Goal: Use online tool/utility: Utilize a website feature to perform a specific function

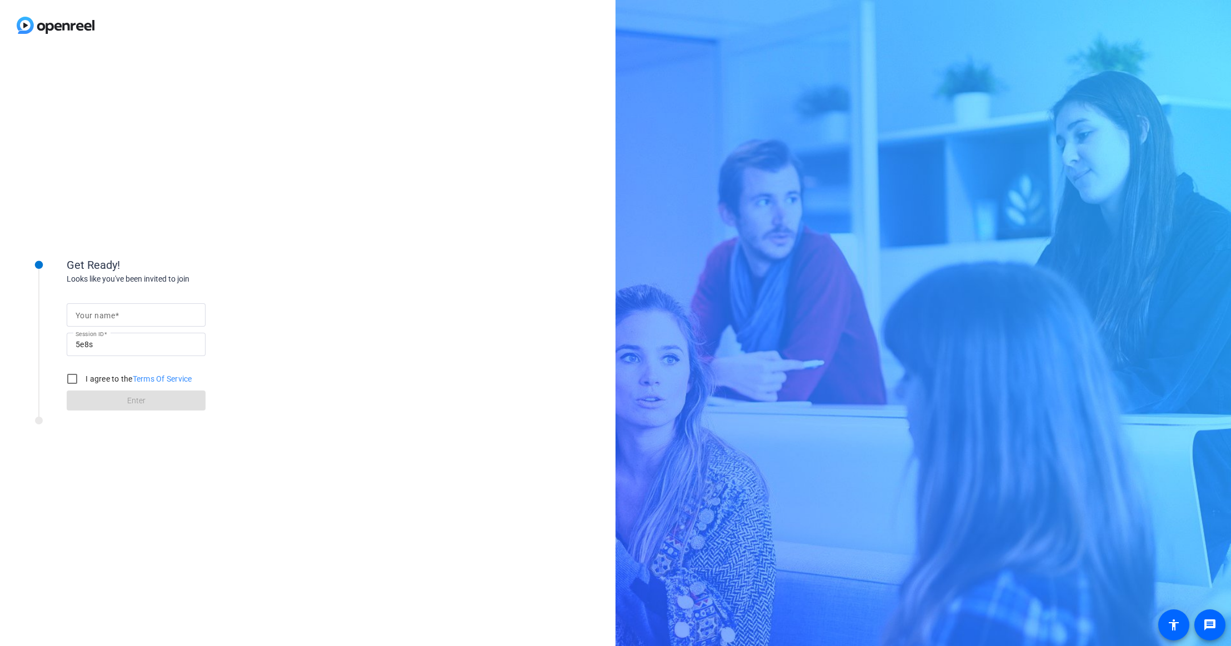
click at [131, 316] on input "Your name" at bounding box center [136, 314] width 121 height 13
type input "Ro"
click at [72, 383] on input "I agree to the Terms Of Service" at bounding box center [72, 379] width 22 height 22
checkbox input "true"
click at [108, 391] on span at bounding box center [136, 400] width 139 height 27
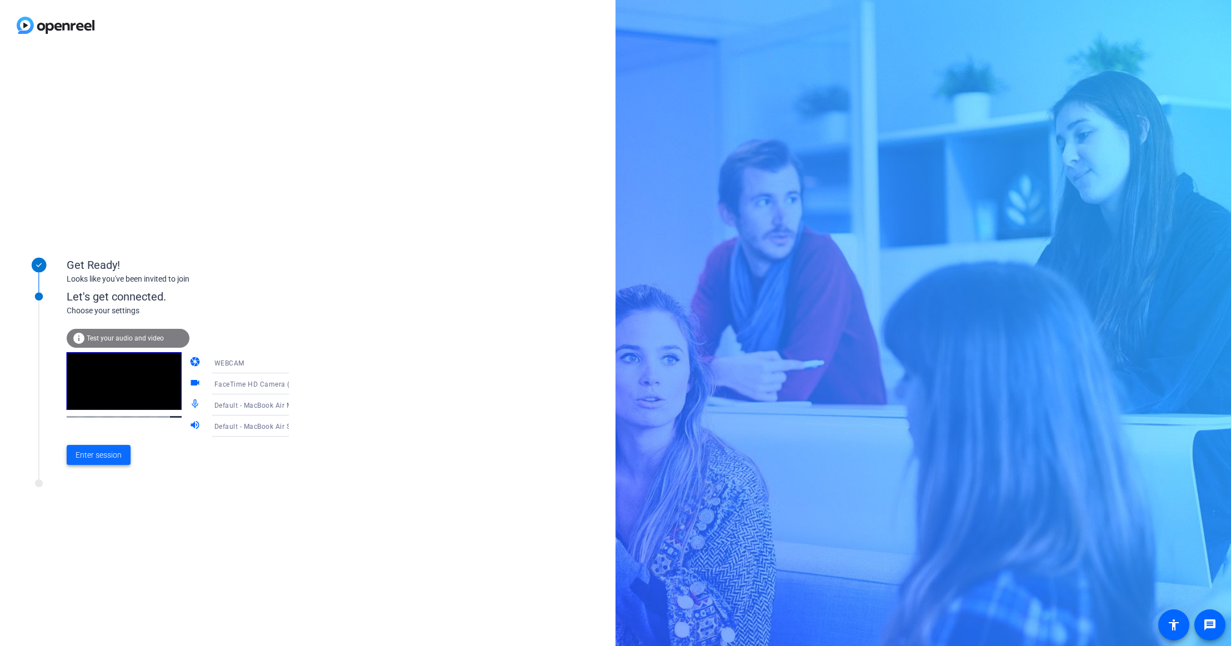
click at [116, 457] on span "Enter session" at bounding box center [99, 455] width 46 height 12
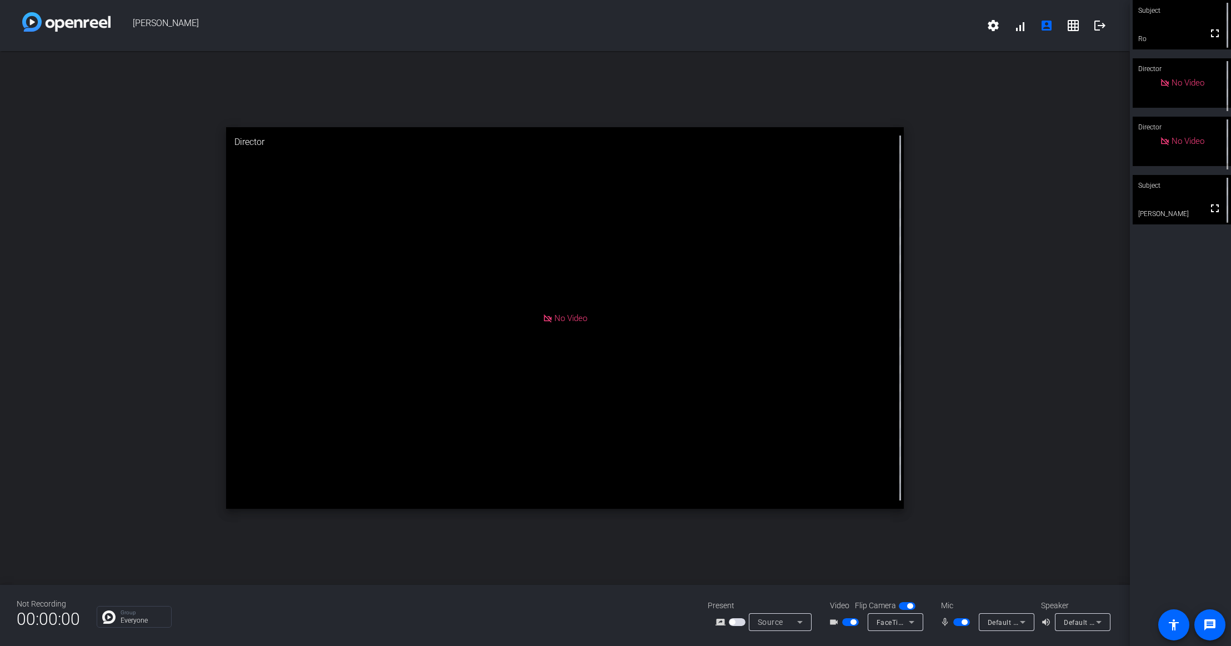
click at [741, 621] on span "button" at bounding box center [737, 622] width 17 height 8
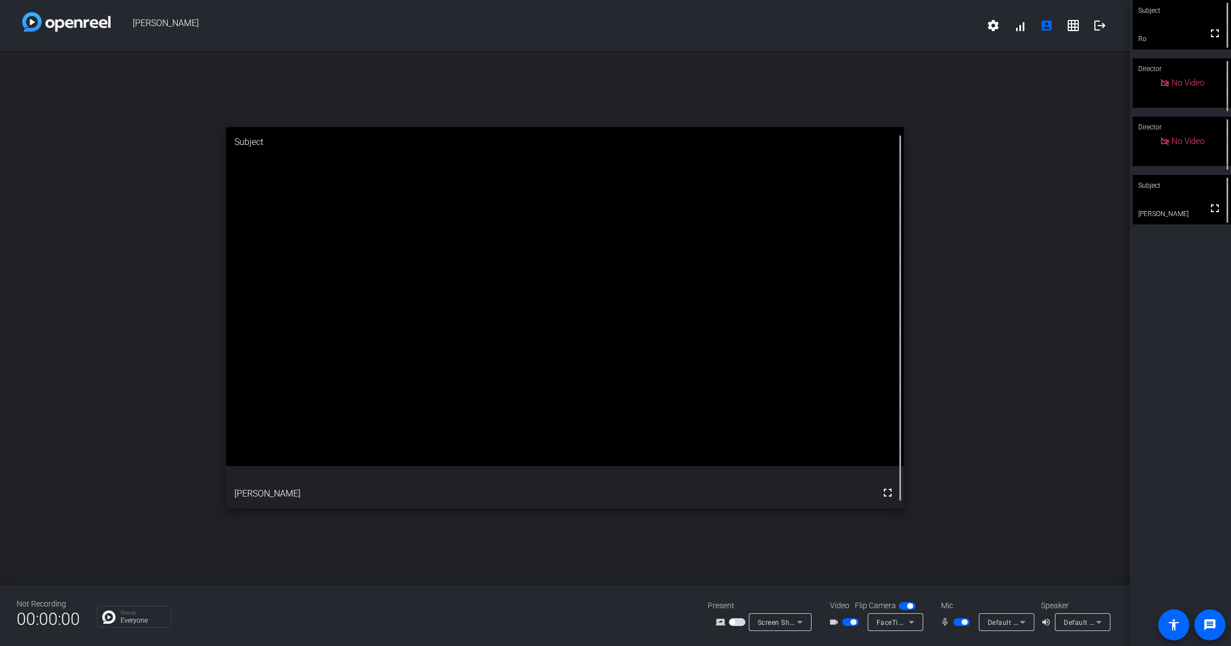
click at [760, 623] on span "Screen Sharing" at bounding box center [782, 622] width 49 height 9
click at [785, 579] on span "Screen Sharing" at bounding box center [777, 579] width 48 height 13
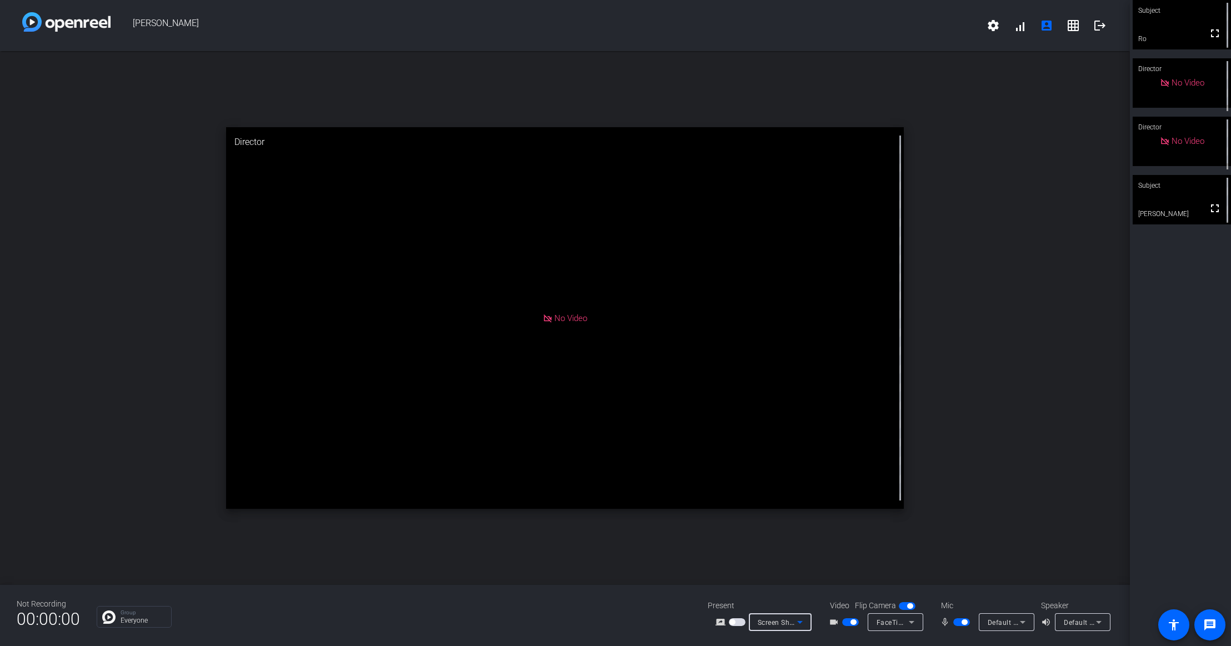
click at [739, 625] on span "button" at bounding box center [737, 622] width 17 height 8
click at [323, 645] on div "Not Recording 00:00:00 Group Everyone Present screen_share_outline Screen Shari…" at bounding box center [565, 615] width 1130 height 61
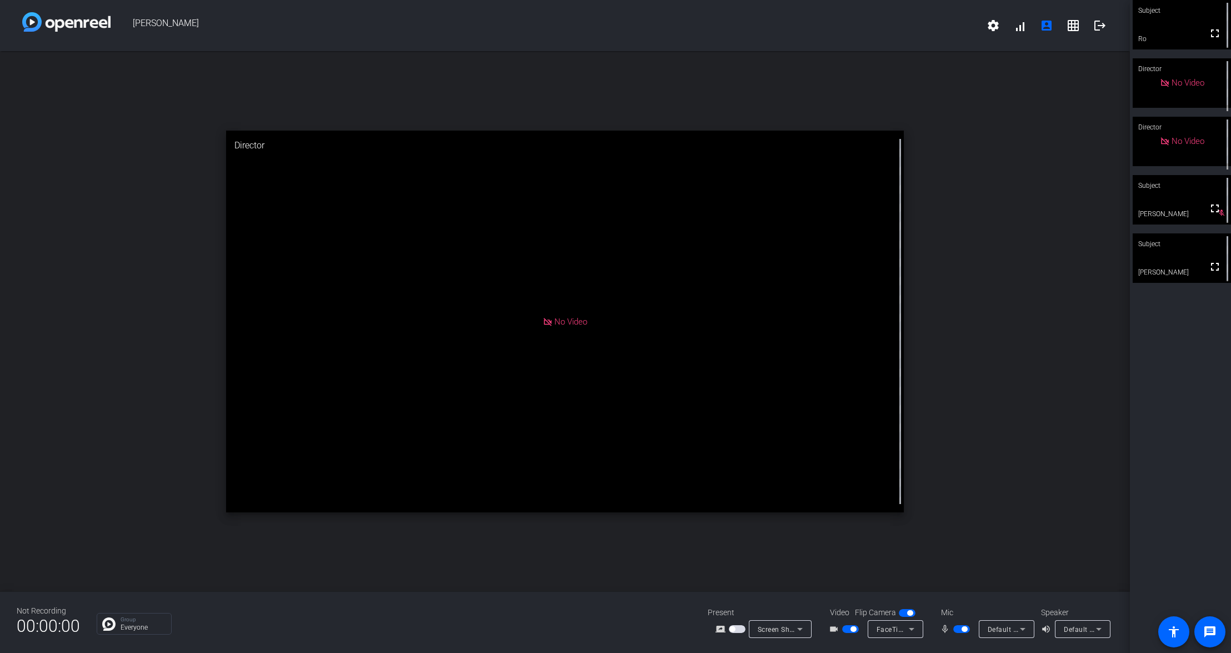
click at [847, 630] on span "button" at bounding box center [850, 629] width 17 height 8
click at [961, 625] on span "button" at bounding box center [961, 629] width 17 height 8
click at [961, 631] on span "button" at bounding box center [961, 629] width 17 height 8
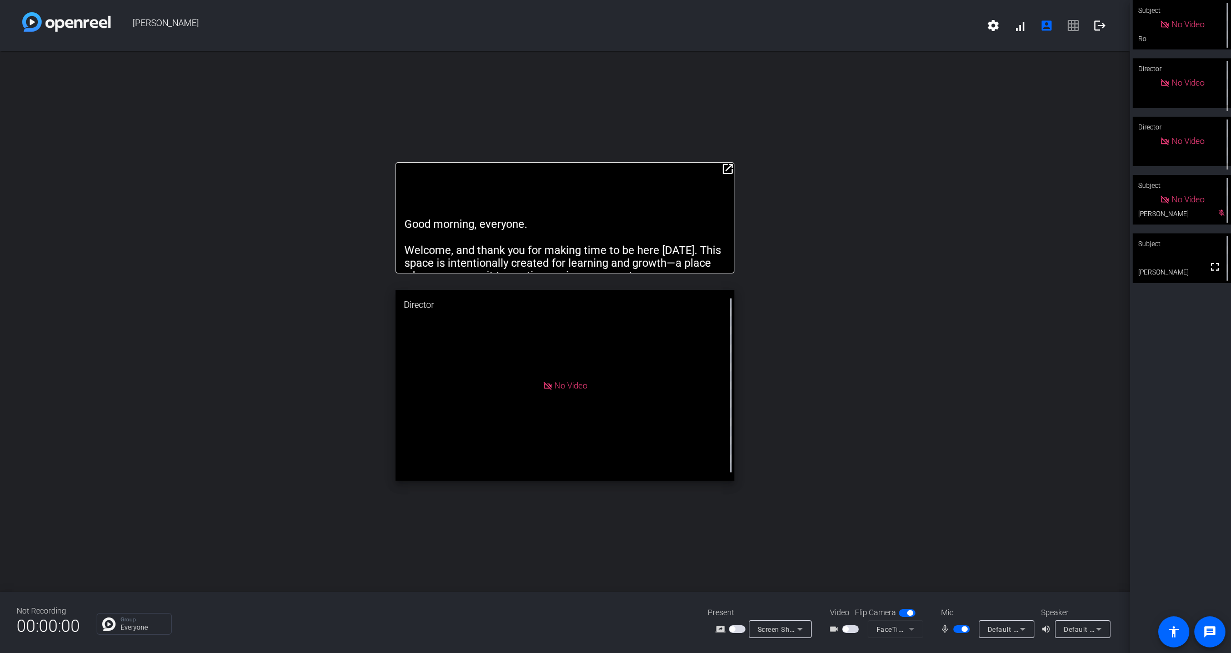
click at [961, 634] on mat-slide-toggle at bounding box center [962, 629] width 19 height 12
click at [959, 632] on mat-slide-toggle at bounding box center [962, 629] width 19 height 12
click at [963, 629] on span "button" at bounding box center [964, 629] width 6 height 6
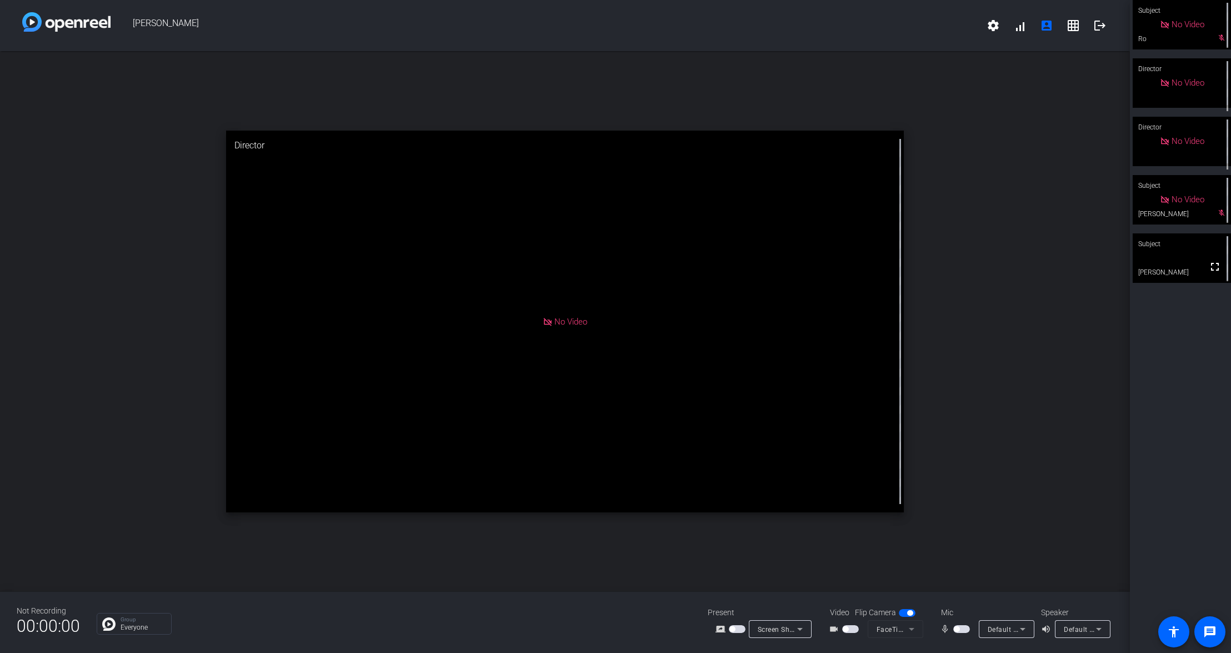
click at [963, 627] on span "button" at bounding box center [961, 629] width 17 height 8
click at [958, 631] on span "button" at bounding box center [961, 629] width 17 height 8
click at [964, 630] on span "button" at bounding box center [961, 629] width 17 height 8
